Goal: Information Seeking & Learning: Learn about a topic

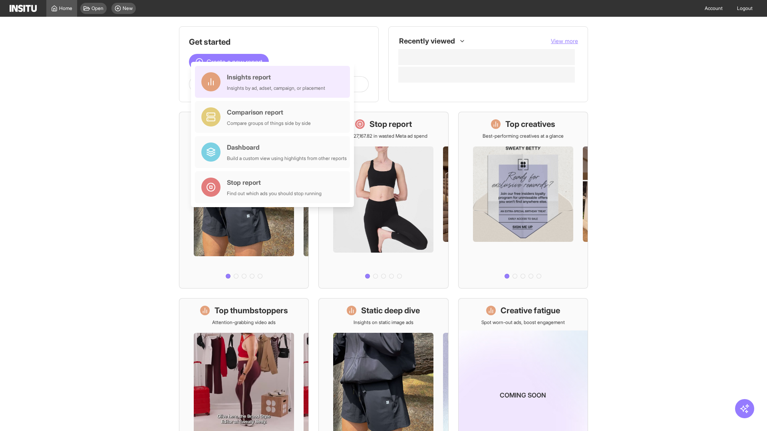
click at [274, 82] on div "Insights report Insights by ad, adset, campaign, or placement" at bounding box center [276, 81] width 98 height 19
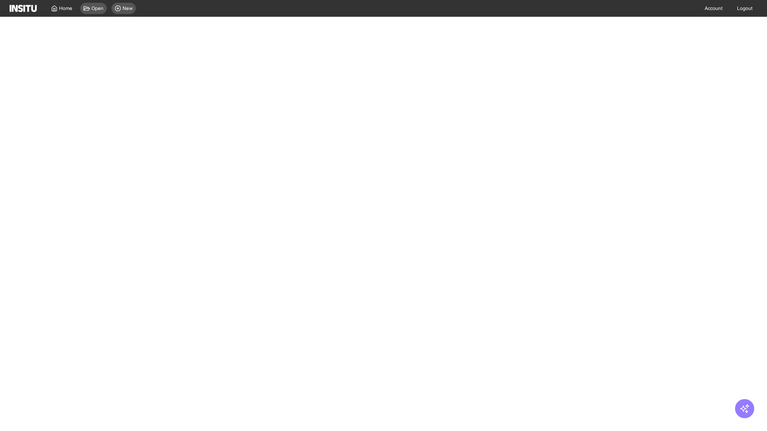
select select "**"
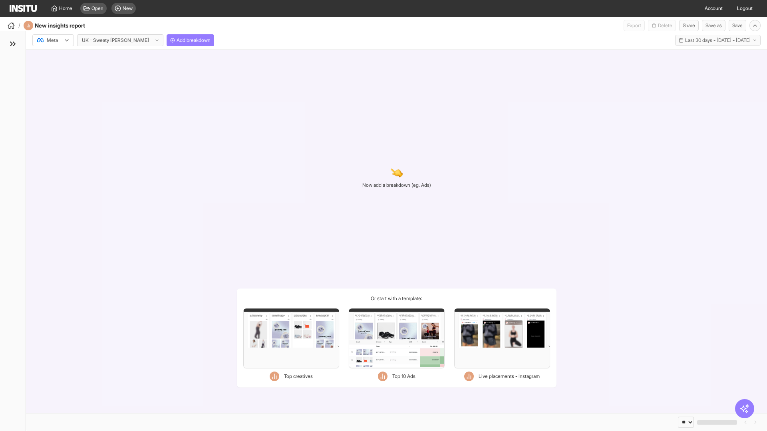
click at [53, 40] on div at bounding box center [47, 40] width 22 height 8
